Goal: Obtain resource: Download file/media

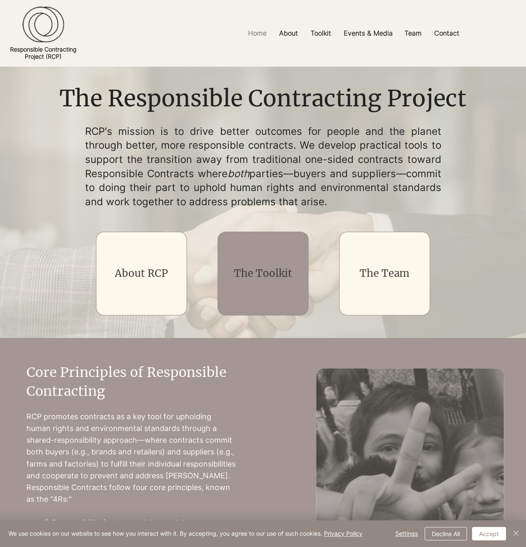
click at [244, 273] on link "The Toolkit" at bounding box center [263, 273] width 58 height 13
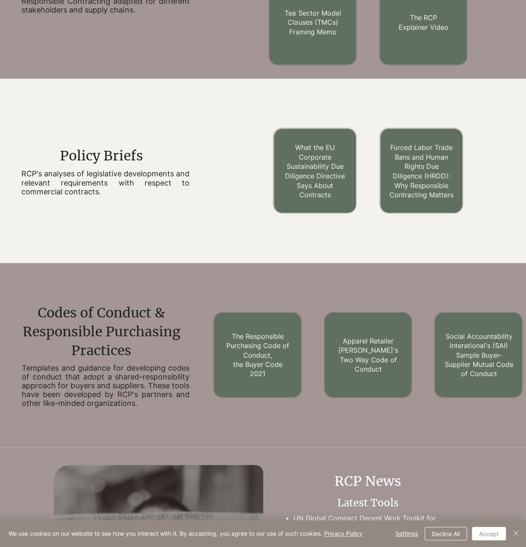
scroll to position [628, 0]
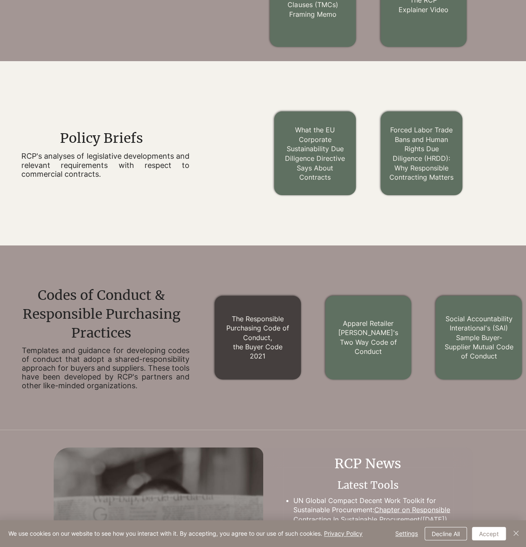
click at [259, 353] on link "The Responsible Purchasing Code of Conduct, the Buyer Code 2021" at bounding box center [257, 337] width 63 height 46
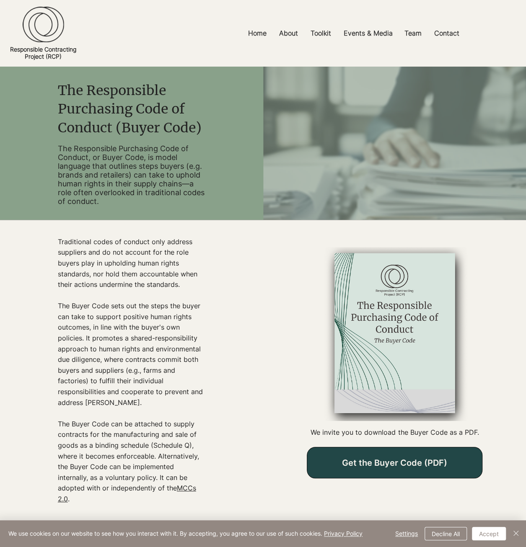
click at [411, 458] on span "Get the Buyer Code (PDF)" at bounding box center [394, 462] width 175 height 31
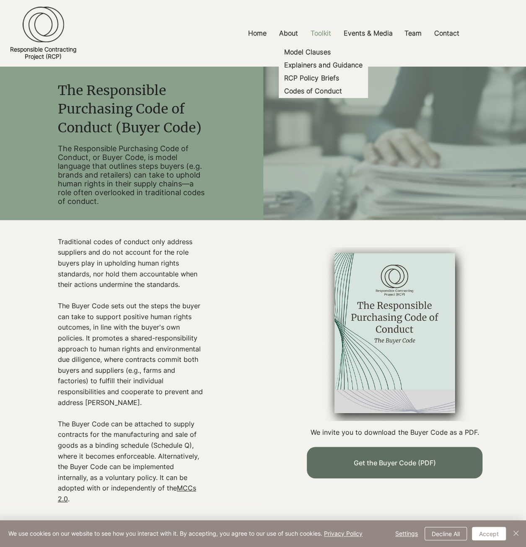
click at [327, 37] on p "Toolkit" at bounding box center [320, 33] width 29 height 19
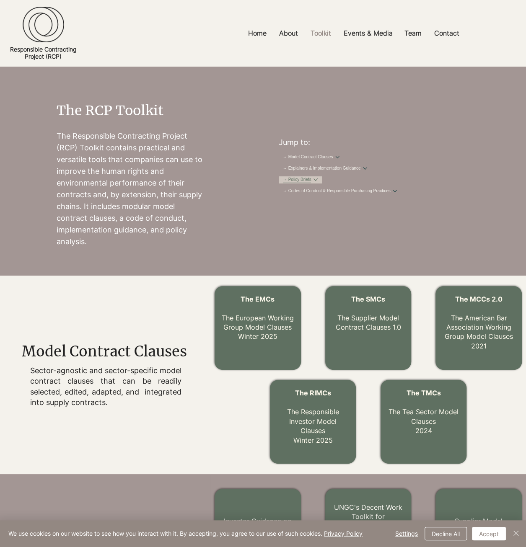
click at [311, 183] on link "→ Policy Briefs" at bounding box center [297, 180] width 28 height 6
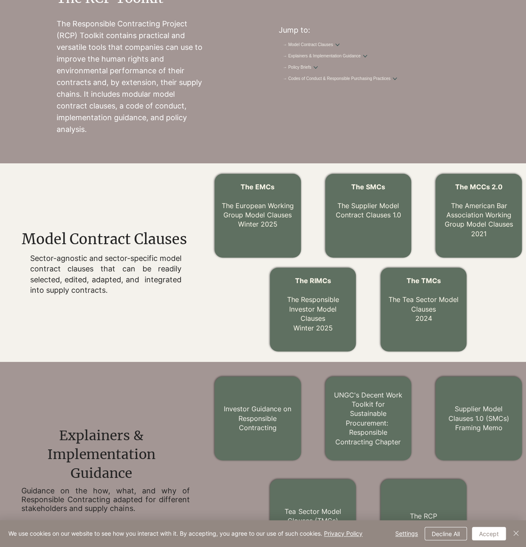
scroll to position [168, 0]
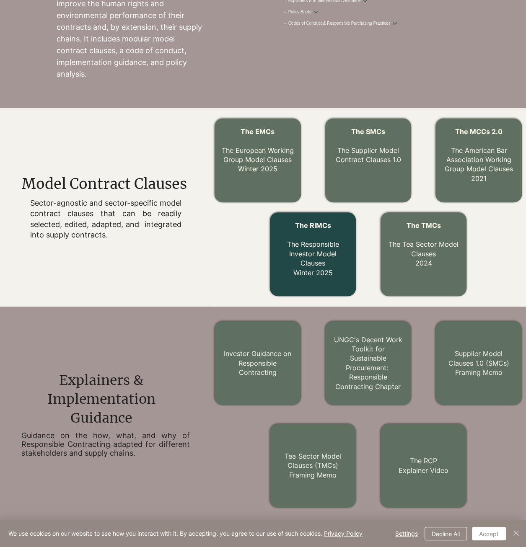
click at [309, 245] on link "The RIMCs The Responsible Investor Model Clauses Winter 2025" at bounding box center [313, 248] width 52 height 55
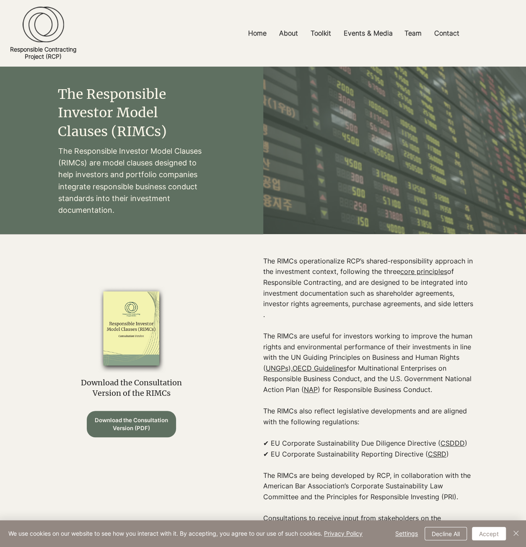
click at [148, 429] on span "Download the Consultation Version (PDF)" at bounding box center [131, 424] width 77 height 16
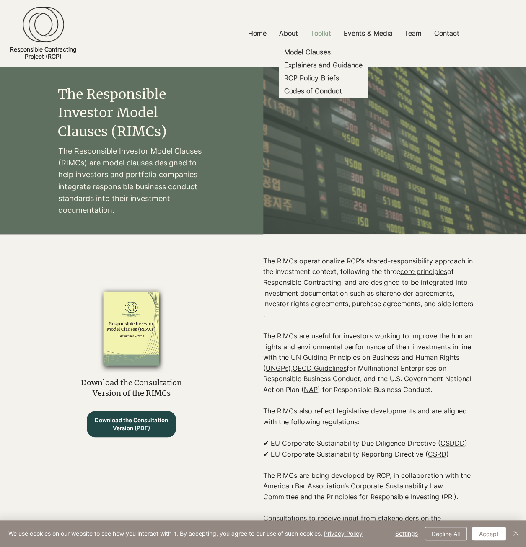
click at [314, 35] on p "Toolkit" at bounding box center [320, 33] width 29 height 19
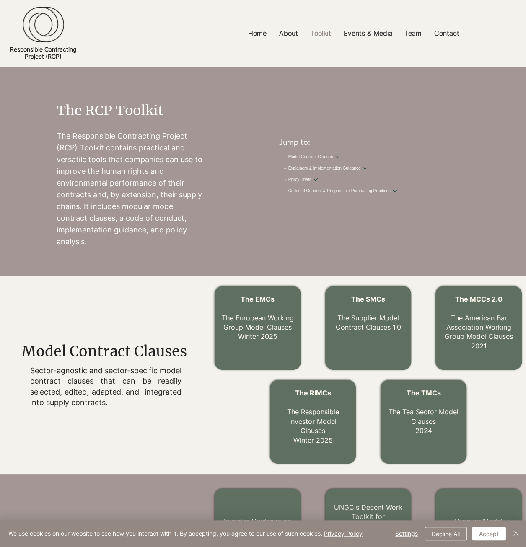
click at [263, 235] on div "main content" at bounding box center [263, 171] width 526 height 209
click at [325, 194] on link "→ Codes of Conduct & Responsible Purchasing Practices" at bounding box center [337, 191] width 108 height 6
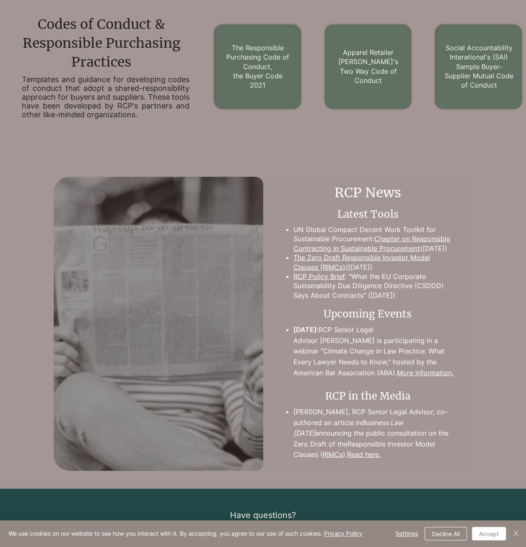
scroll to position [917, 0]
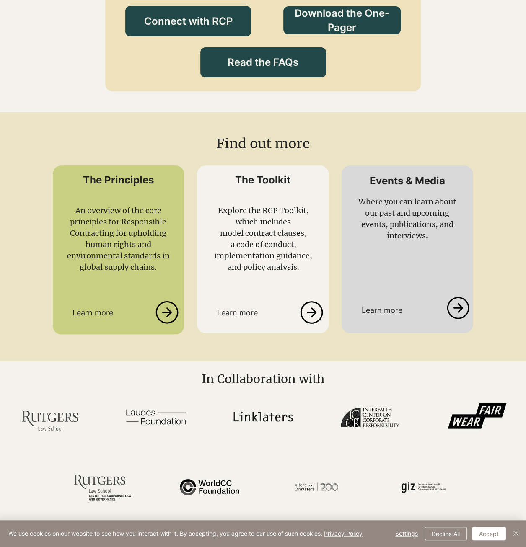
scroll to position [1271, 0]
